Goal: Task Accomplishment & Management: Use online tool/utility

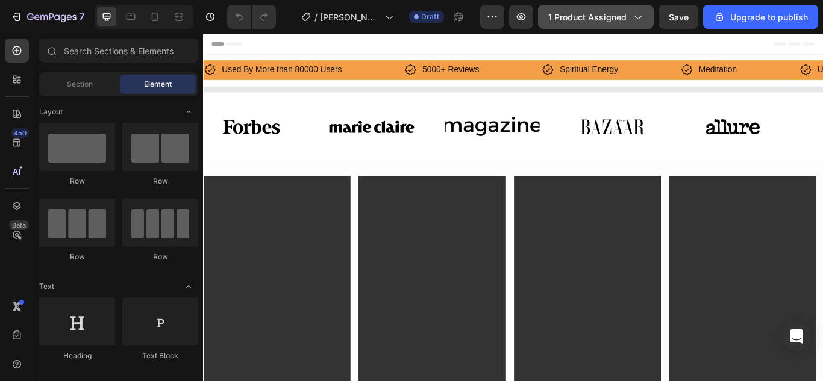
click at [638, 5] on button "1 product assigned" at bounding box center [596, 17] width 116 height 24
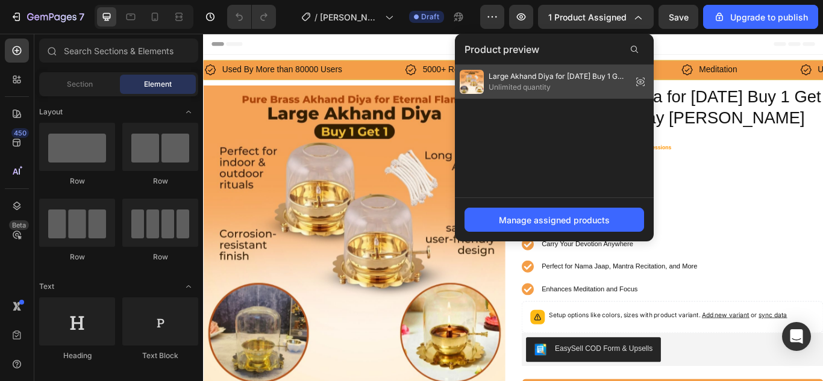
drag, startPoint x: 637, startPoint y: 80, endPoint x: 498, endPoint y: 119, distance: 145.0
click at [637, 80] on icon at bounding box center [640, 81] width 17 height 17
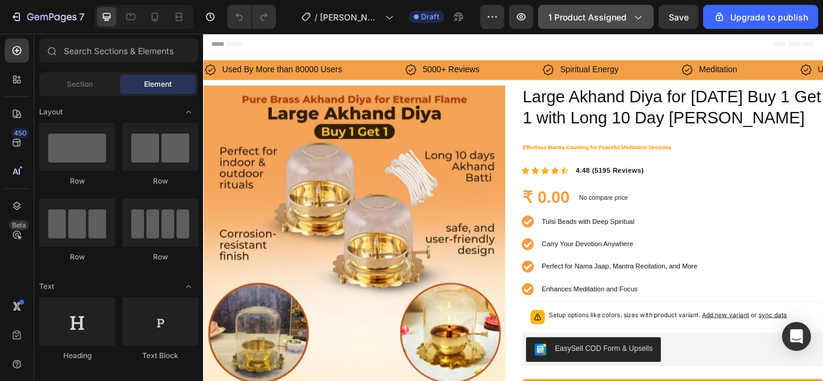
click at [636, 14] on icon "button" at bounding box center [637, 17] width 12 height 12
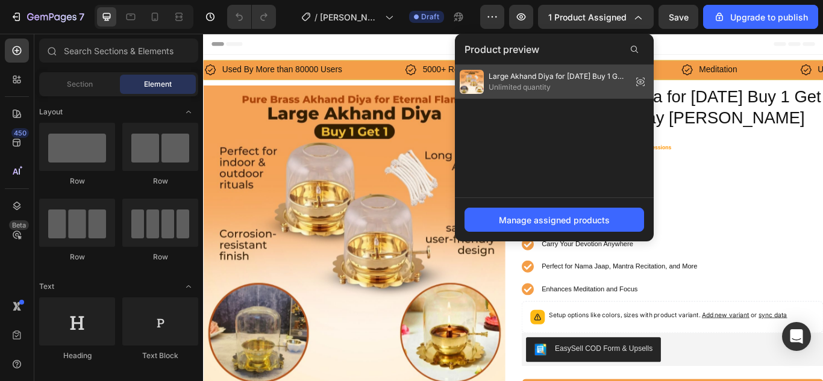
click at [641, 84] on icon at bounding box center [640, 81] width 17 height 17
